Goal: Information Seeking & Learning: Learn about a topic

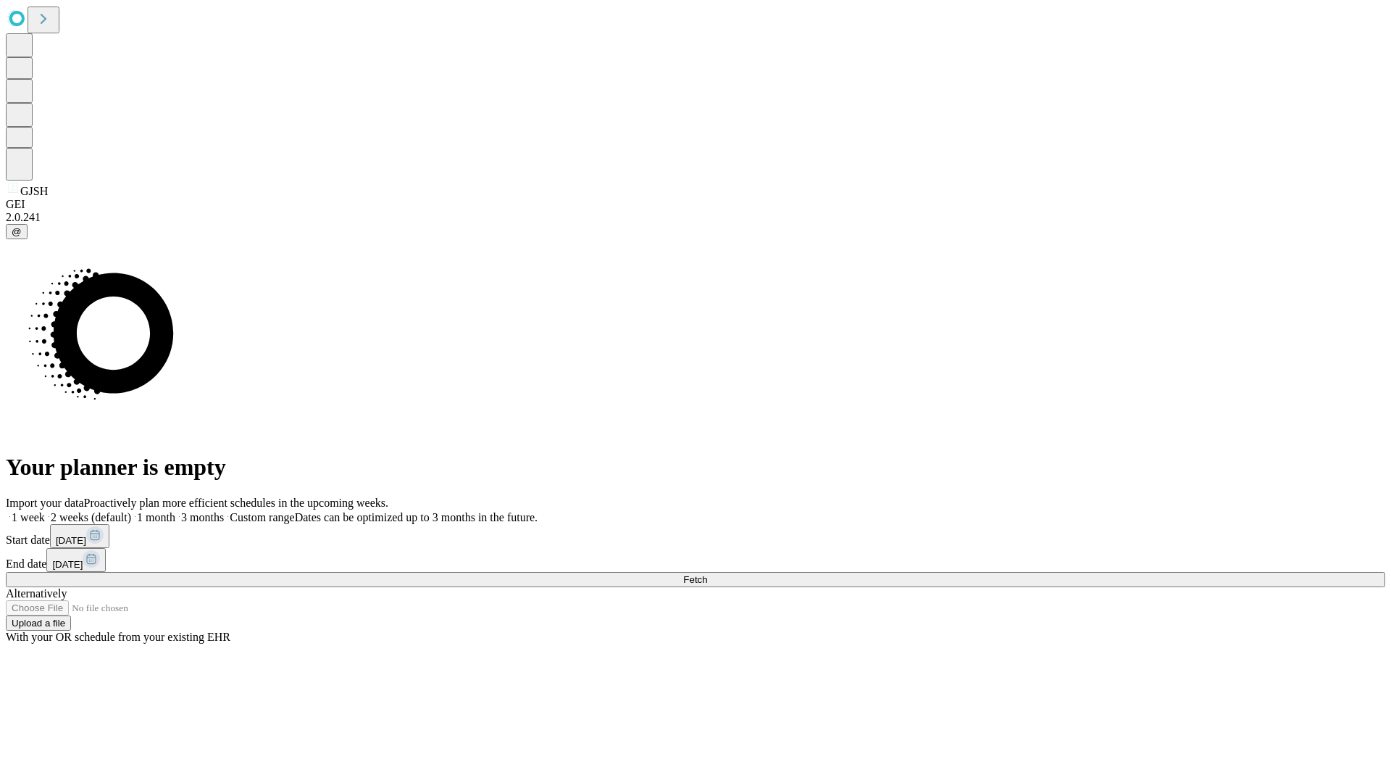
click at [707, 574] on span "Fetch" at bounding box center [695, 579] width 24 height 11
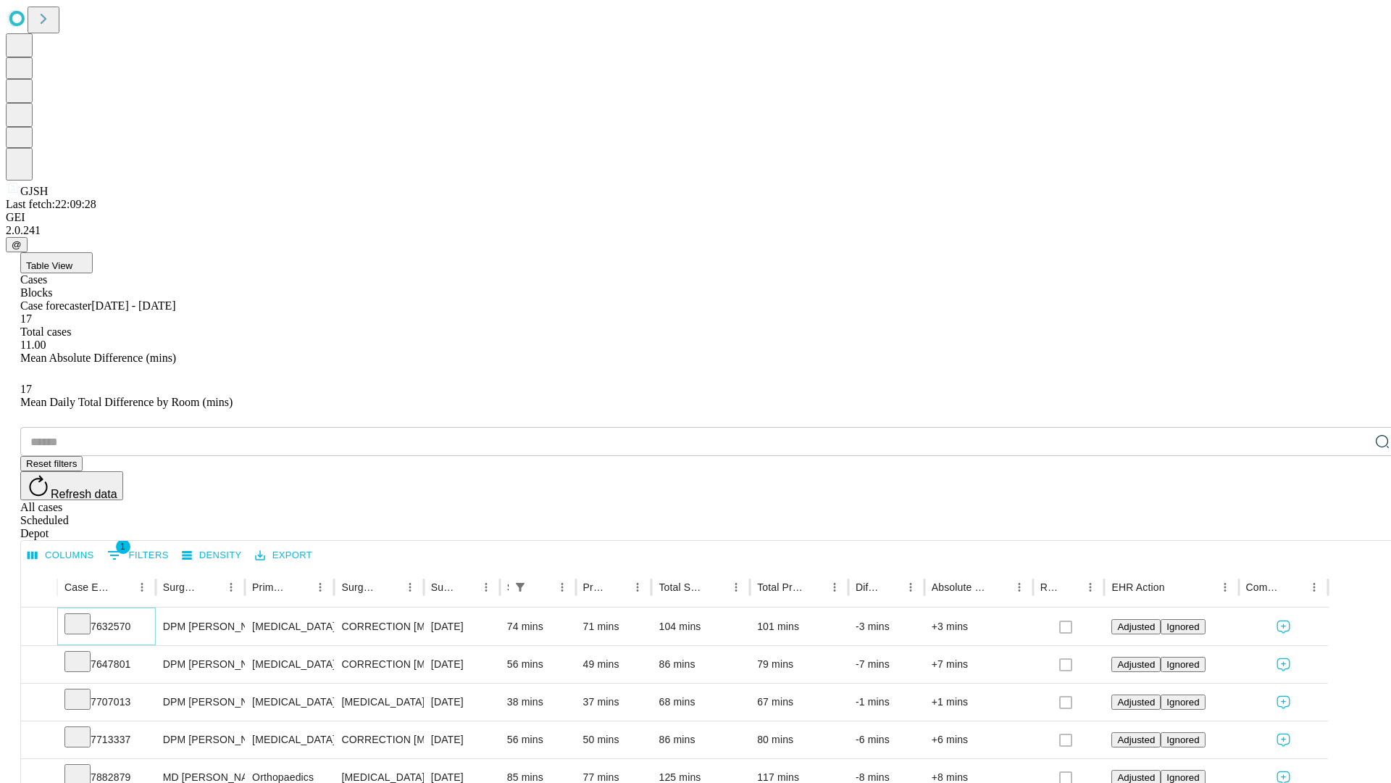
click at [85, 615] on icon at bounding box center [77, 622] width 14 height 14
